Goal: Obtain resource: Download file/media

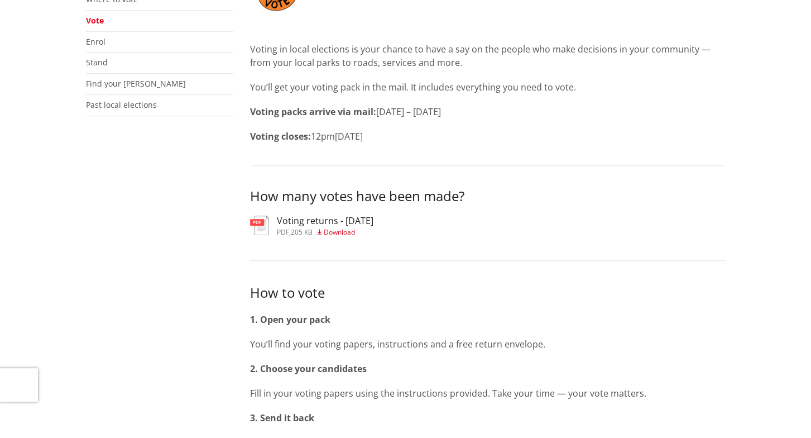
scroll to position [279, 0]
click at [315, 218] on h3 "Voting returns - [DATE]" at bounding box center [325, 220] width 97 height 11
click at [326, 223] on h3 "Voting returns - [DATE]" at bounding box center [325, 220] width 97 height 11
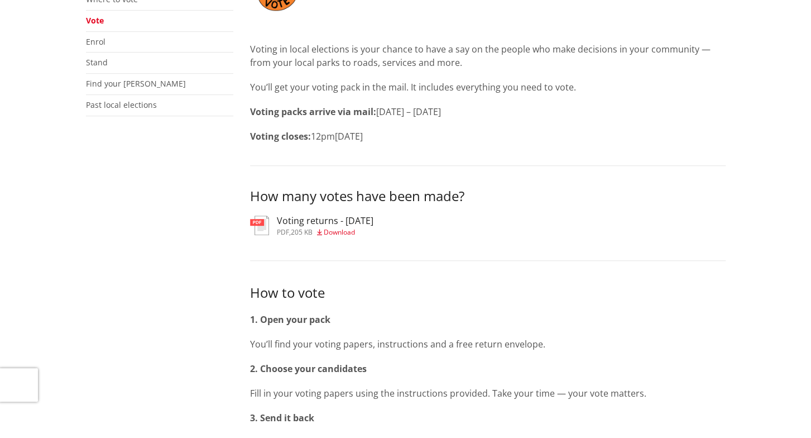
click at [318, 224] on h3 "Voting returns - [DATE]" at bounding box center [325, 220] width 97 height 11
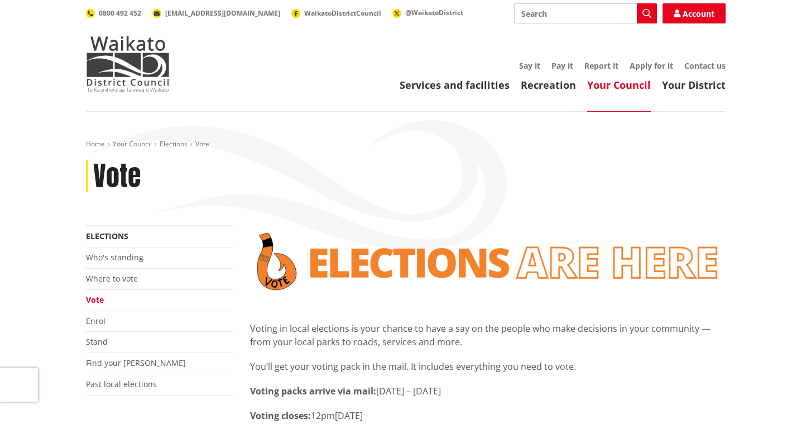
scroll to position [279, 0]
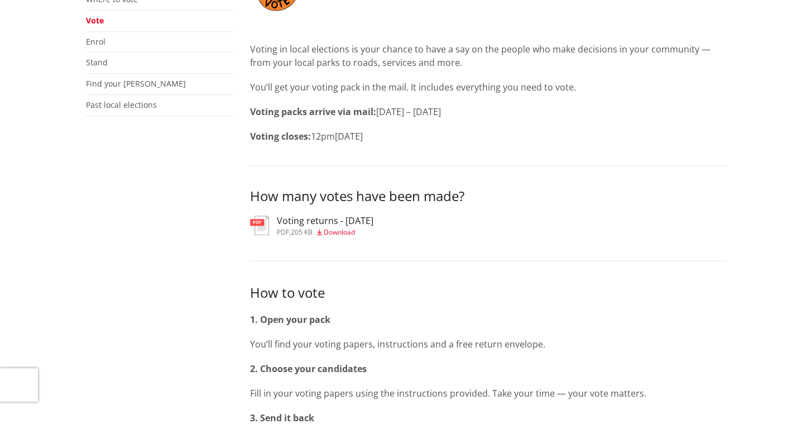
click at [338, 233] on span "Download" at bounding box center [339, 231] width 31 height 9
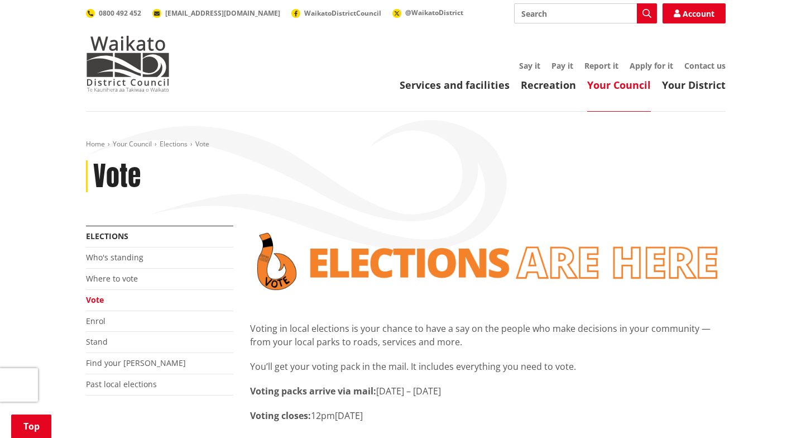
scroll to position [279, 0]
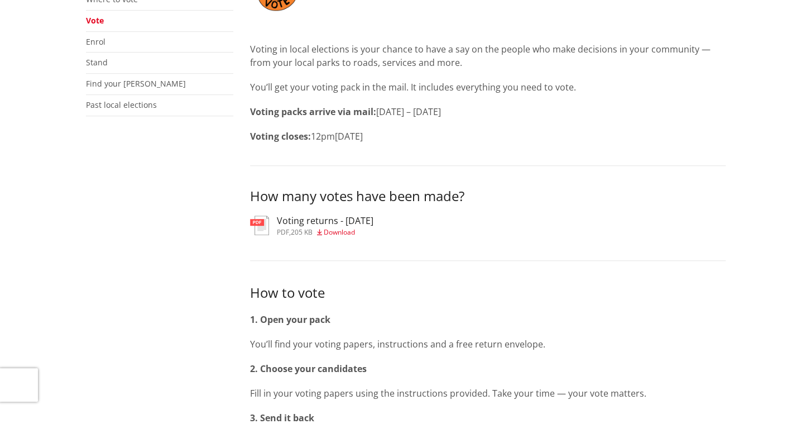
scroll to position [279, 0]
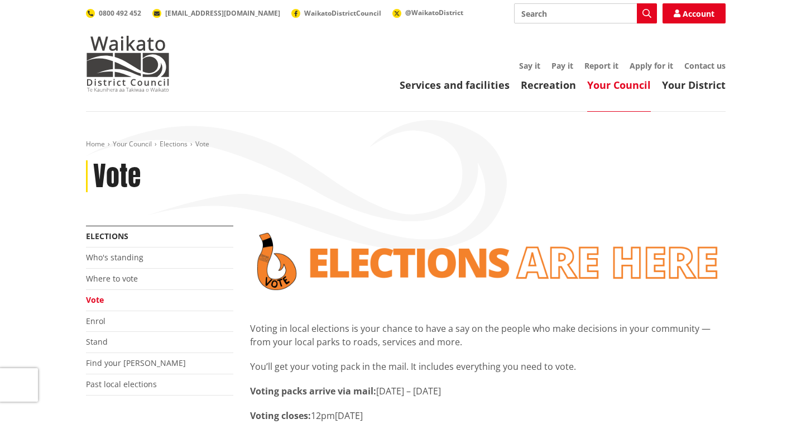
scroll to position [279, 0]
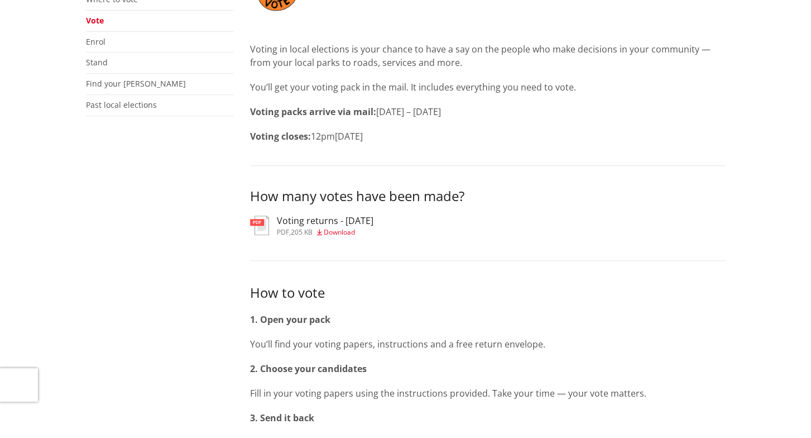
scroll to position [279, 0]
click at [369, 219] on h3 "Voting returns - [DATE]" at bounding box center [325, 220] width 97 height 11
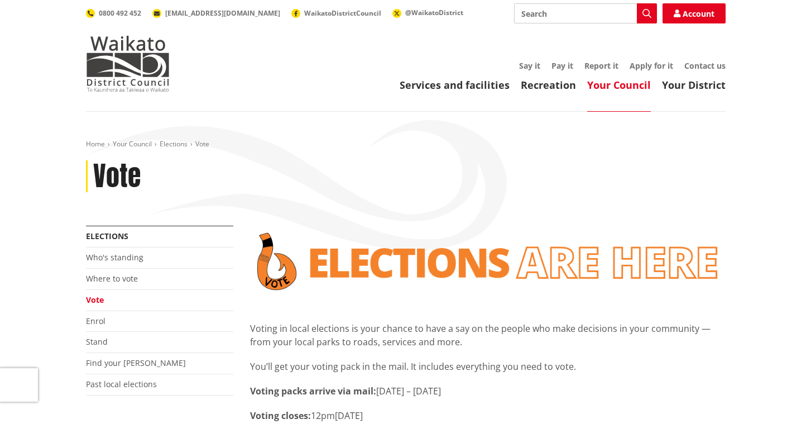
scroll to position [279, 0]
